Goal: Check status: Check status

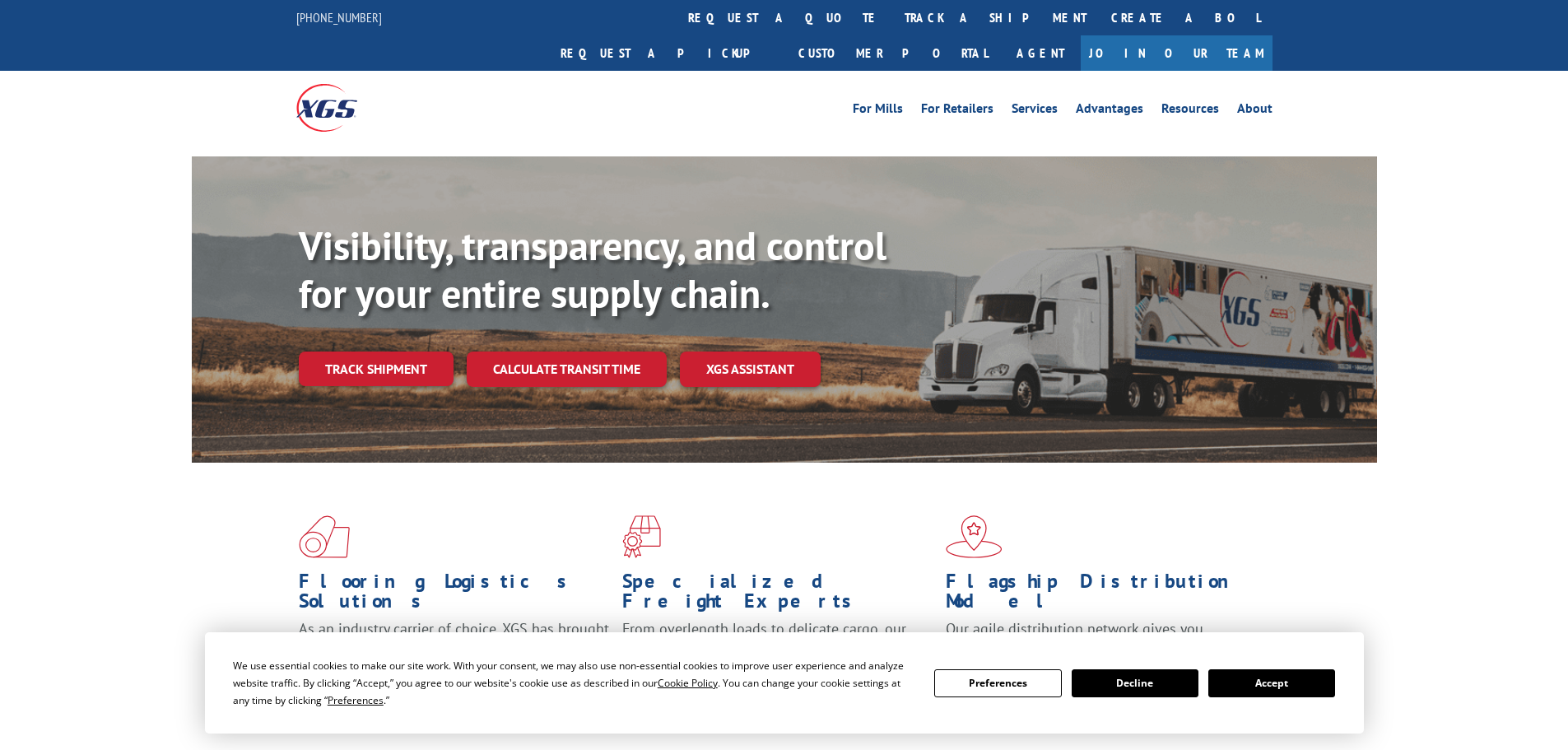
click at [1291, 679] on button "Accept" at bounding box center [1271, 684] width 126 height 28
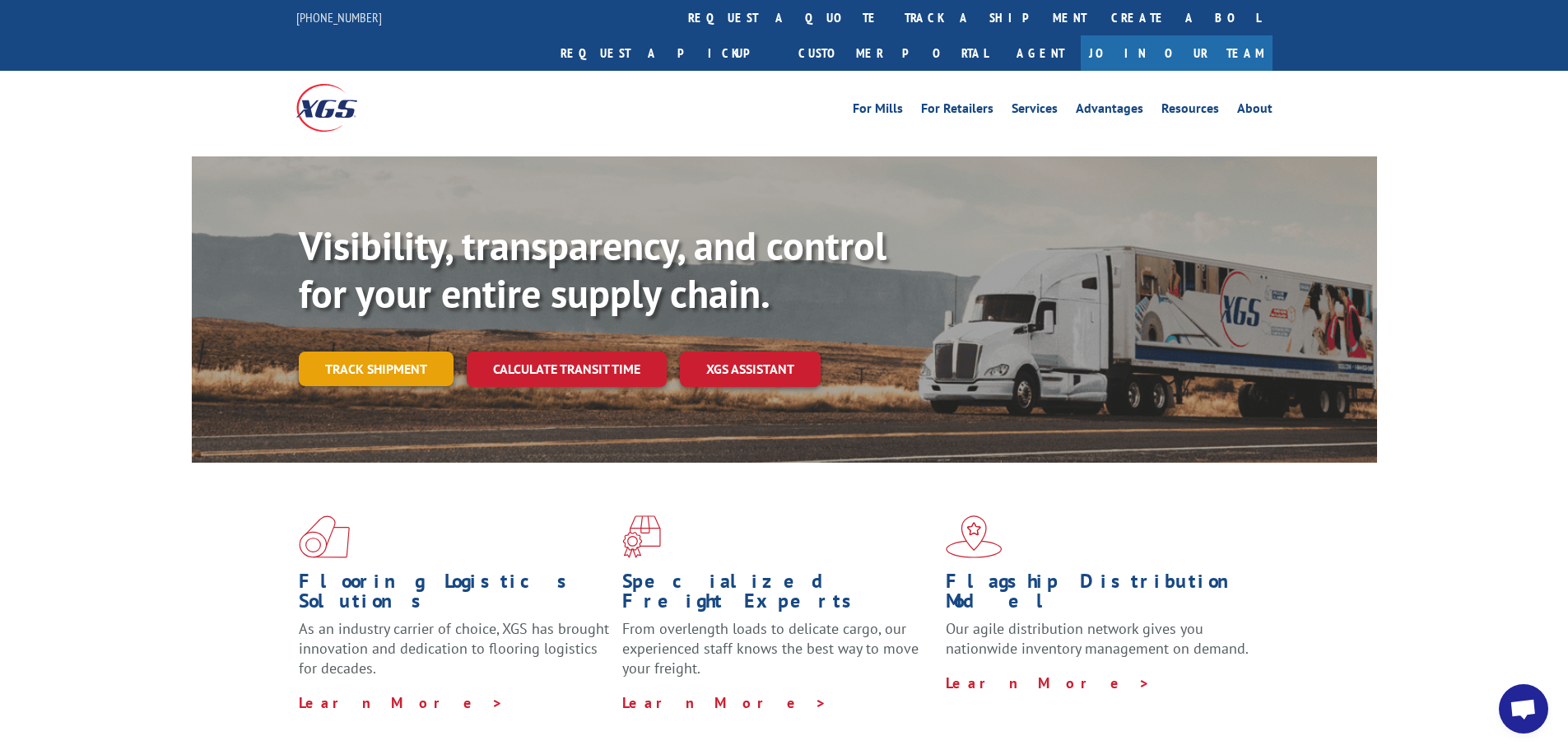
click at [372, 351] on link "Track shipment" at bounding box center [376, 369] width 155 height 35
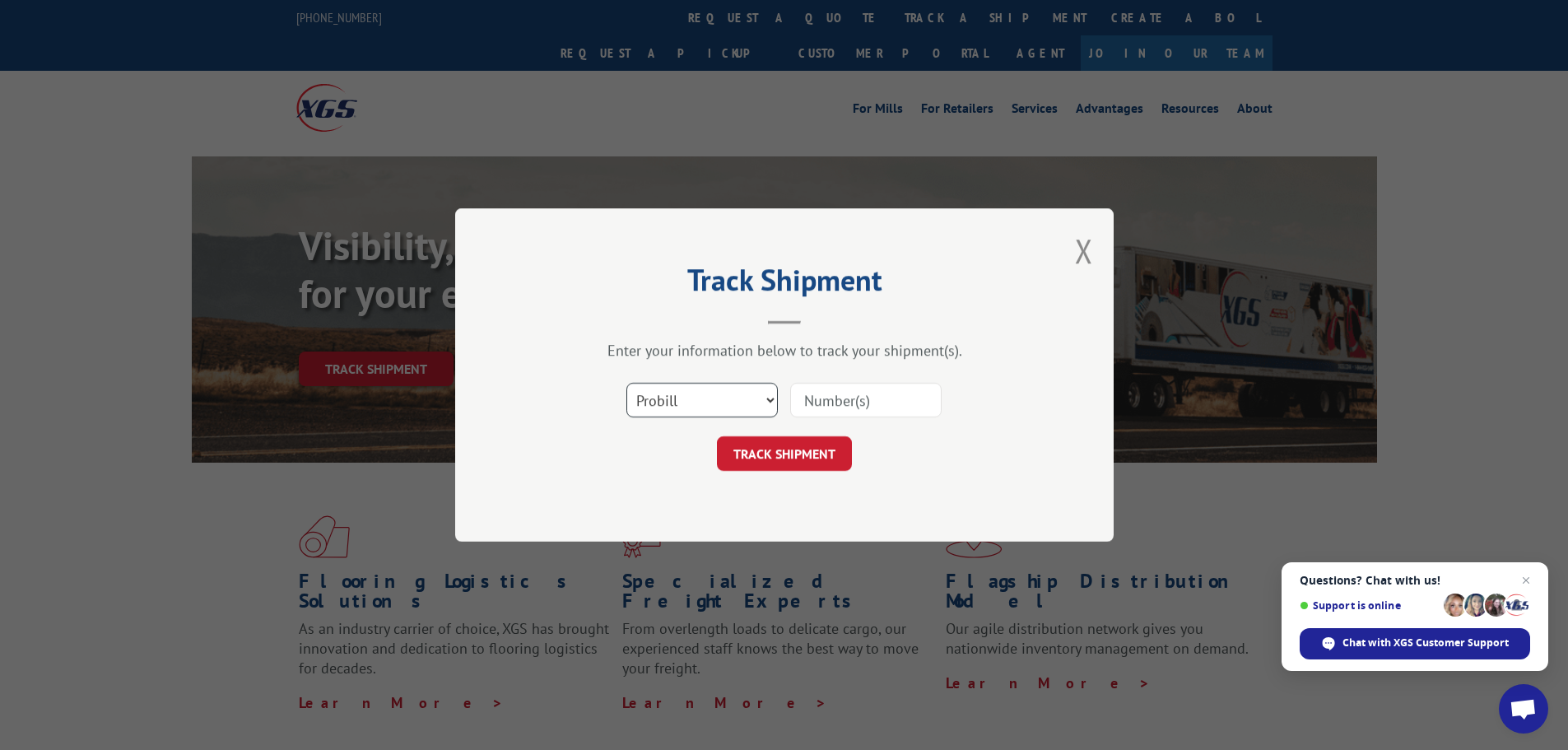
click at [698, 396] on select "Select category... Probill BOL PO" at bounding box center [702, 400] width 151 height 35
select select "po"
click at [627, 383] on select "Select category... Probill BOL PO" at bounding box center [702, 400] width 151 height 35
drag, startPoint x: 1532, startPoint y: 572, endPoint x: 1232, endPoint y: 522, distance: 304.1
click at [1532, 573] on span "Close chat" at bounding box center [1526, 580] width 21 height 21
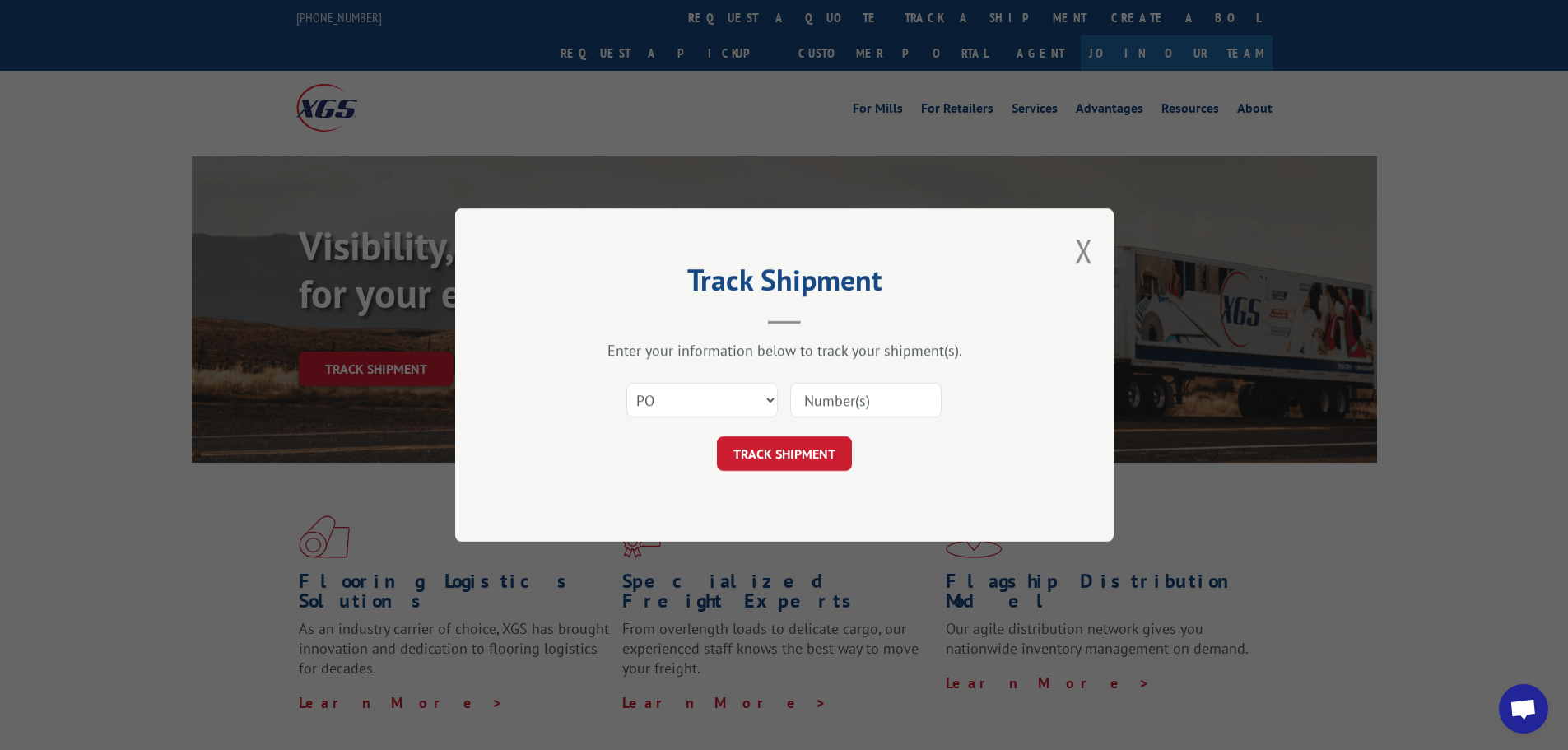
paste input "04523318"
type input "04523318"
click at [811, 450] on button "TRACK SHIPMENT" at bounding box center [784, 454] width 135 height 35
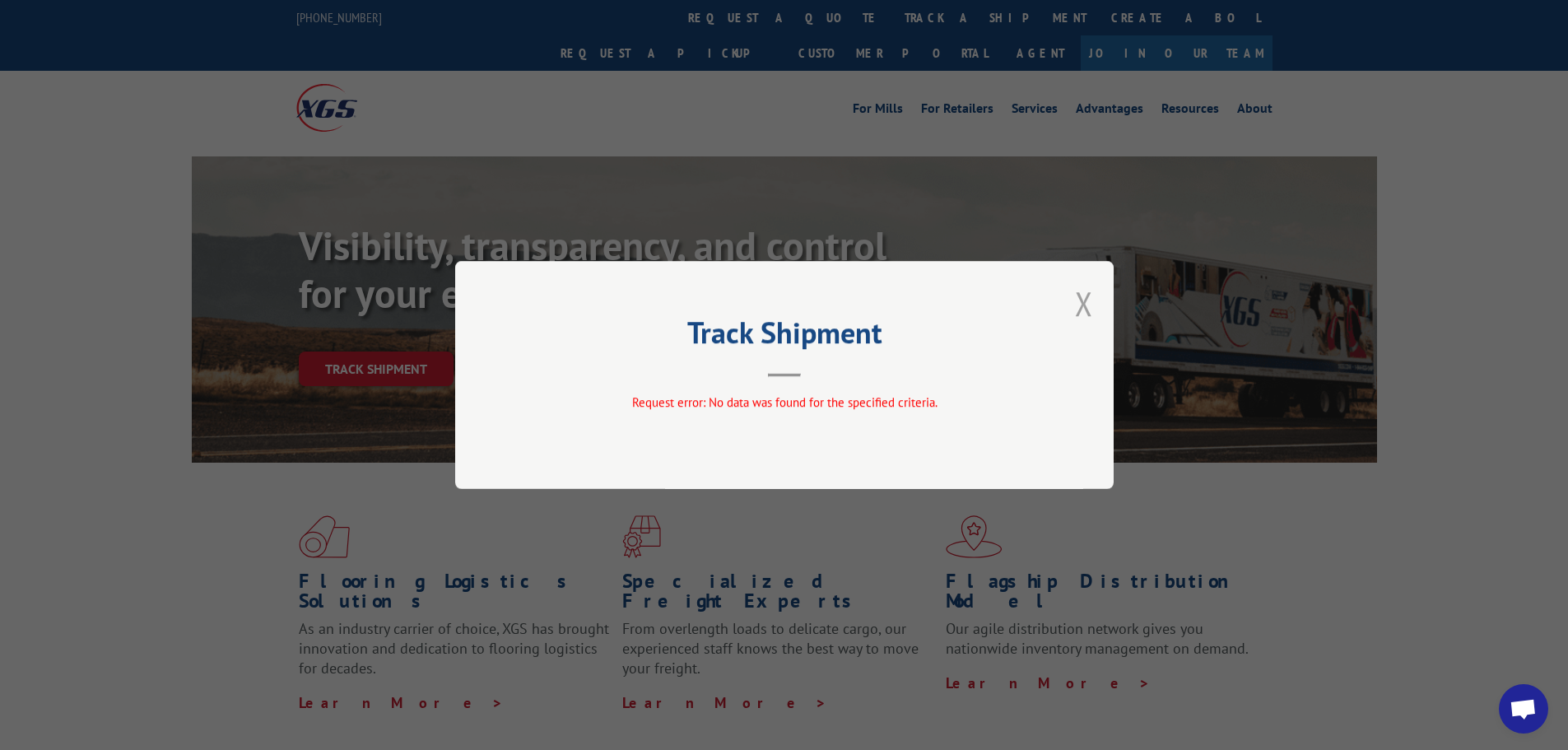
click at [1077, 302] on button "Close modal" at bounding box center [1084, 303] width 18 height 44
